Goal: Information Seeking & Learning: Learn about a topic

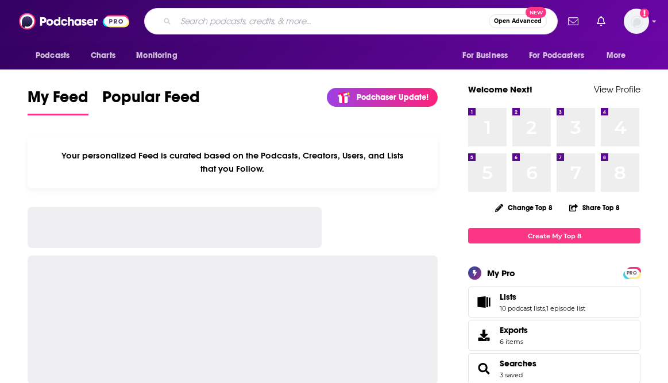
click at [262, 26] on input "Search podcasts, credits, & more..." at bounding box center [332, 21] width 313 height 18
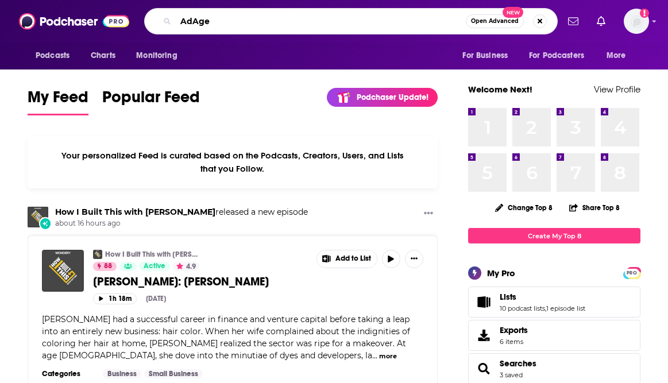
type input "AdAge"
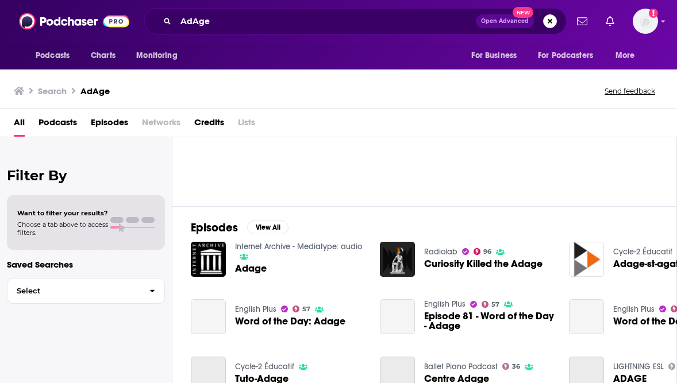
scroll to position [98, 0]
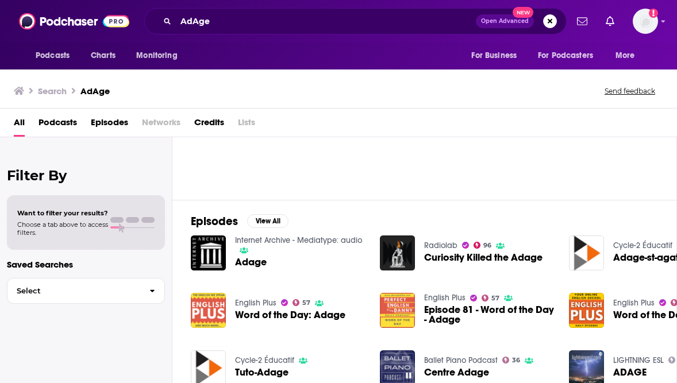
click at [257, 265] on span "Adage" at bounding box center [251, 262] width 32 height 10
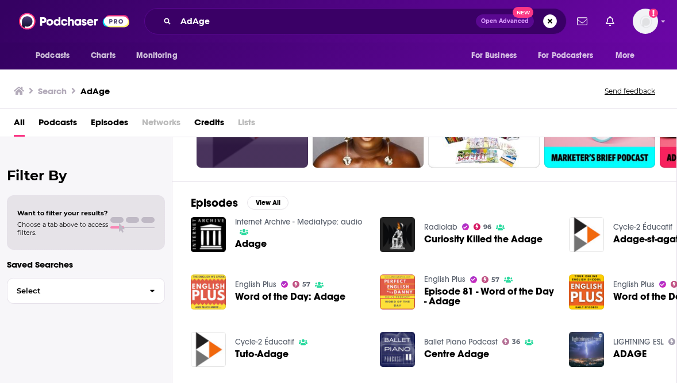
scroll to position [184, 0]
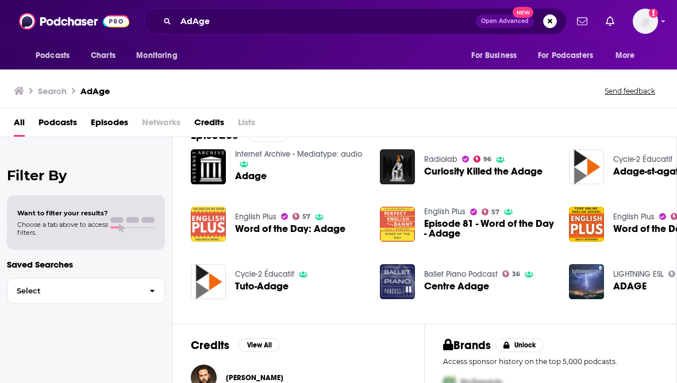
click at [282, 229] on span "Word of the Day: Adage" at bounding box center [290, 229] width 110 height 10
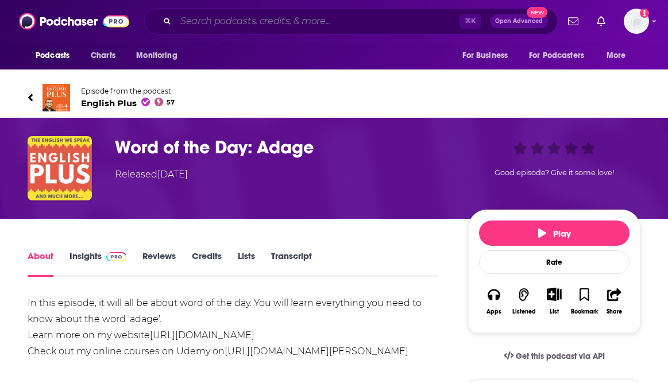
click at [205, 19] on input "Search podcasts, credits, & more..." at bounding box center [318, 21] width 284 height 18
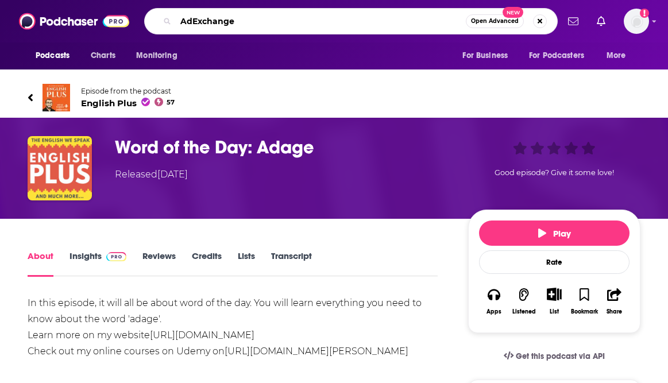
type input "AdExchanger"
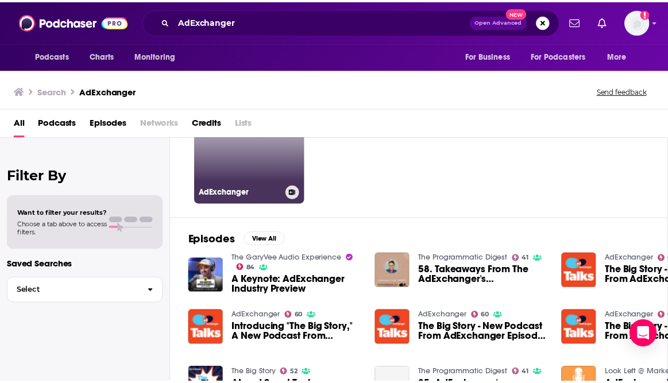
scroll to position [53, 0]
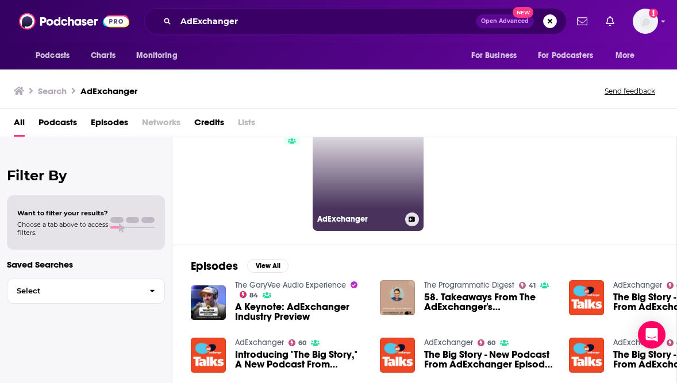
click at [365, 199] on link "AdExchanger" at bounding box center [368, 175] width 111 height 111
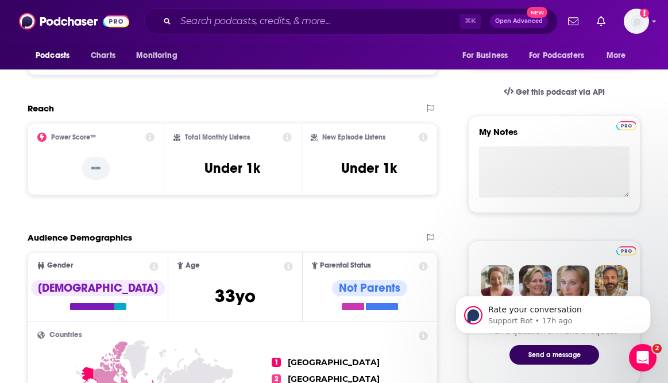
scroll to position [387, 0]
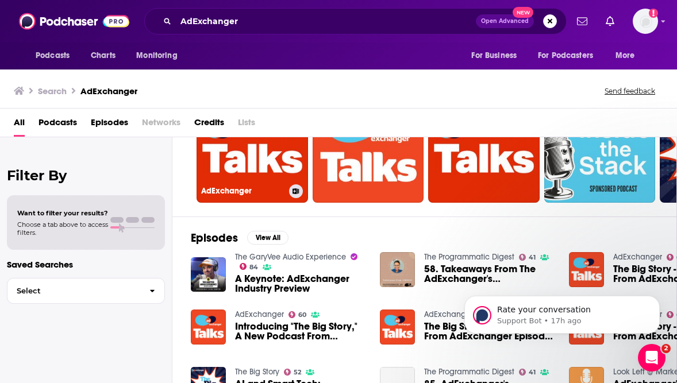
scroll to position [83, 0]
